Goal: Check status: Check status

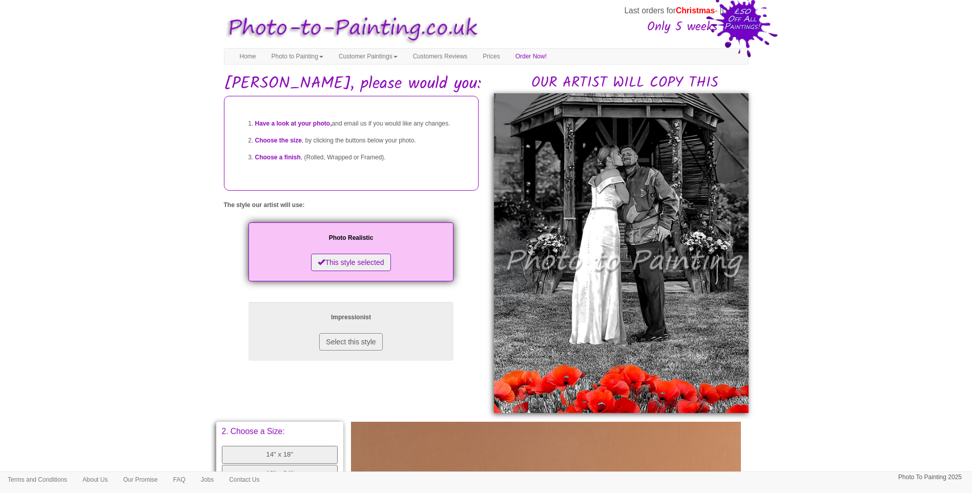
click at [840, 330] on body "Your painting - risk free Last orders for Christmas - [DATE] Only 5 weeks left!…" at bounding box center [486, 431] width 972 height 853
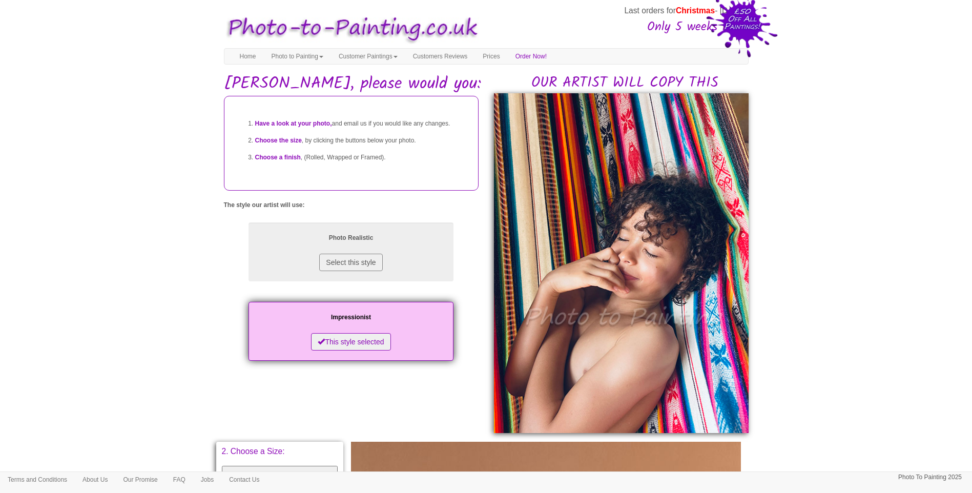
click at [835, 333] on body "Your painting - risk free Last orders for Christmas - [DATE] Only 5 weeks left!…" at bounding box center [486, 441] width 972 height 873
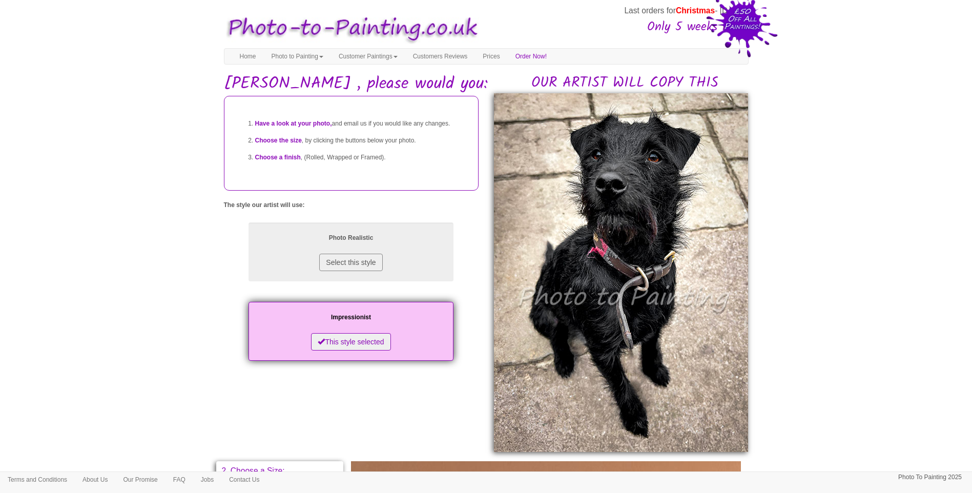
click at [853, 269] on body "Your painting - risk free Last orders for Christmas - [DATE] Only 5 weeks left!…" at bounding box center [486, 451] width 972 height 893
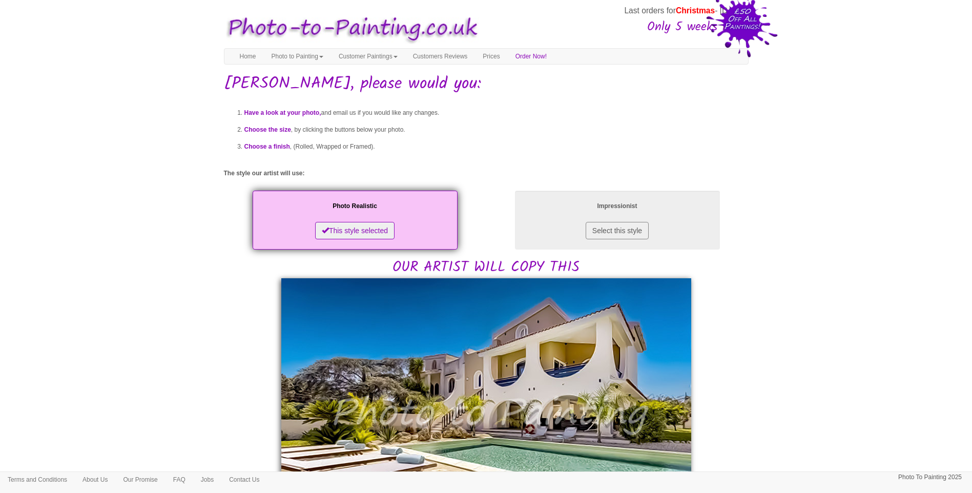
click at [877, 360] on body "Your painting - risk free Last orders for Christmas - [DATE] Only 5 weeks left!…" at bounding box center [486, 500] width 972 height 991
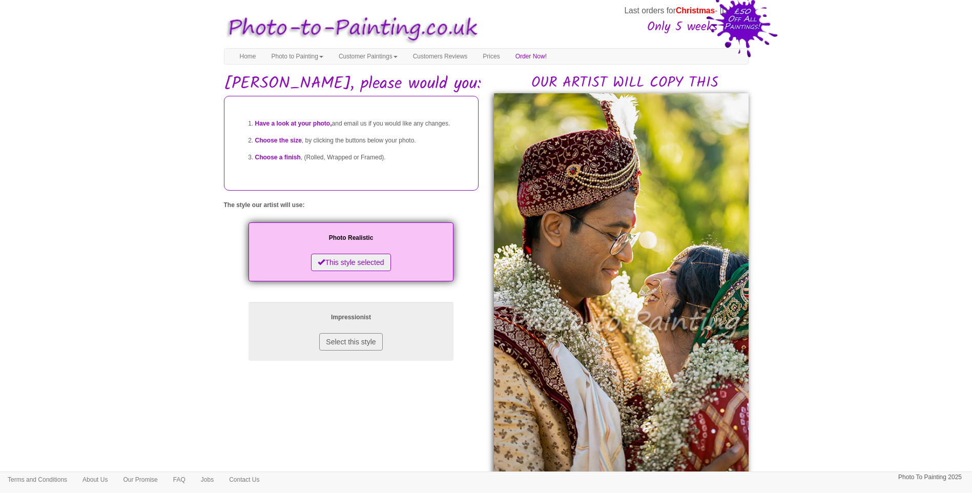
click at [813, 310] on body "Your painting - risk free Last orders for Christmas - [DATE] Only 5 weeks left!…" at bounding box center [486, 462] width 972 height 915
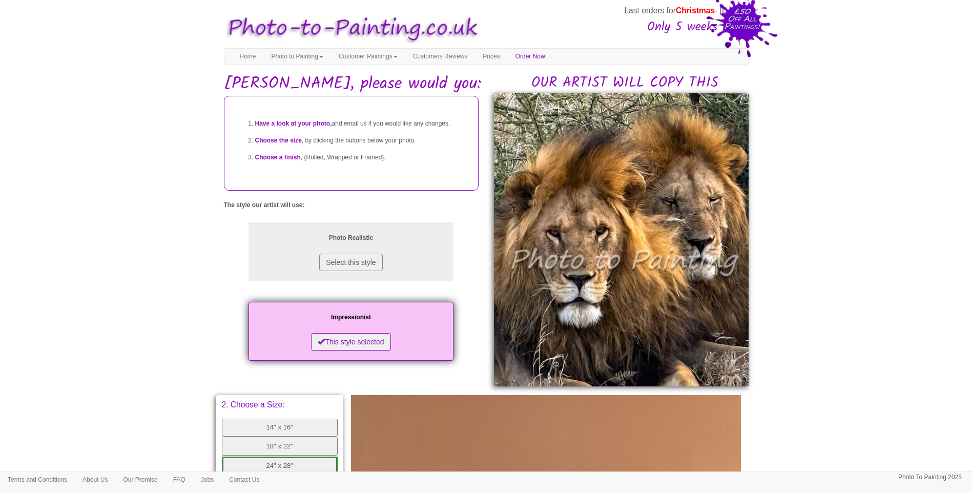
click at [822, 304] on body "Your painting - risk free Last orders for Christmas - [DATE] Only 5 weeks left!…" at bounding box center [486, 418] width 972 height 827
